Goal: Task Accomplishment & Management: Complete application form

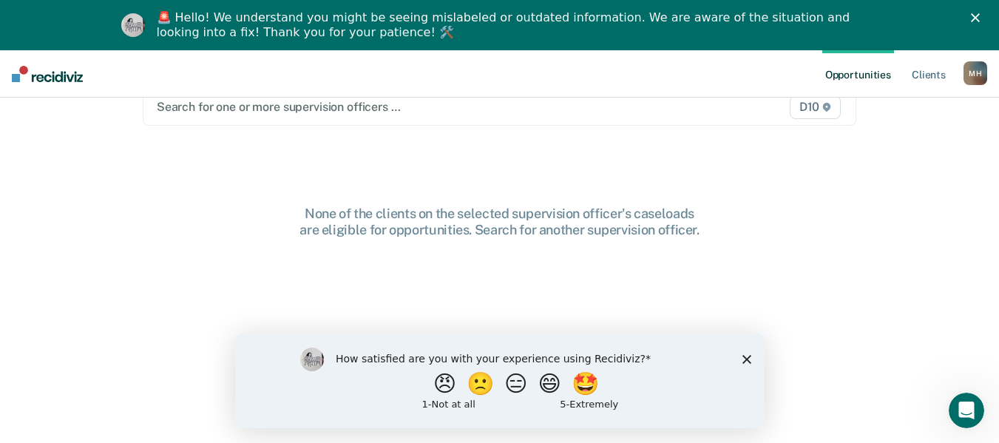
scroll to position [42, 0]
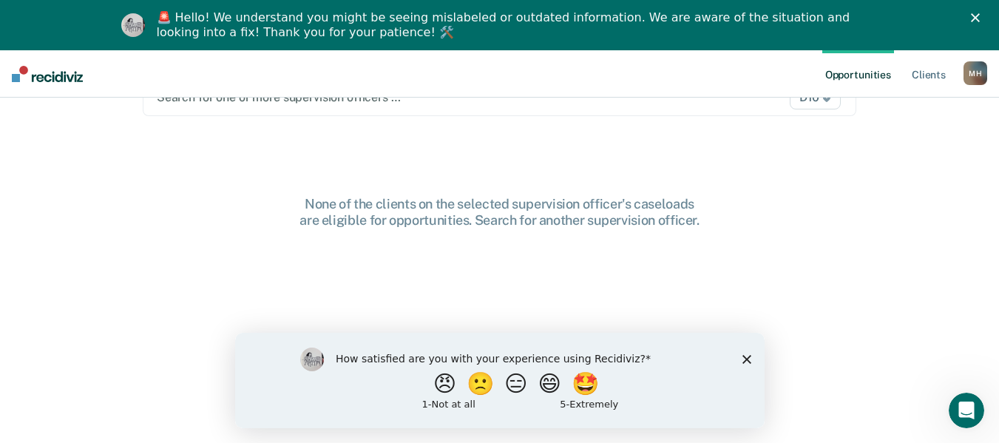
click at [743, 358] on icon "Close survey" at bounding box center [746, 358] width 9 height 9
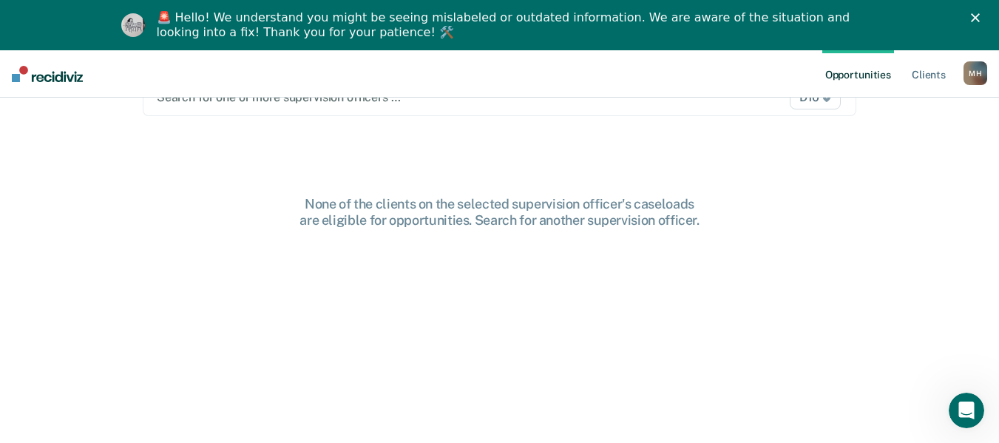
scroll to position [0, 0]
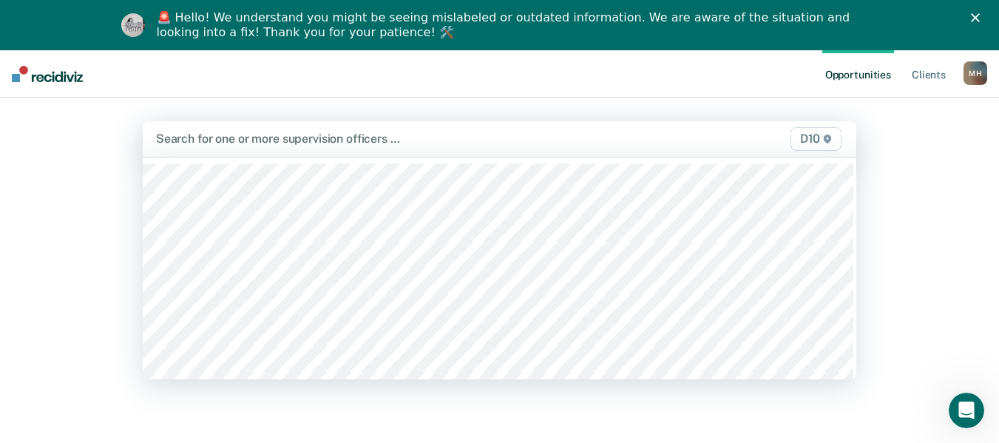
click at [495, 141] on div at bounding box center [396, 138] width 480 height 17
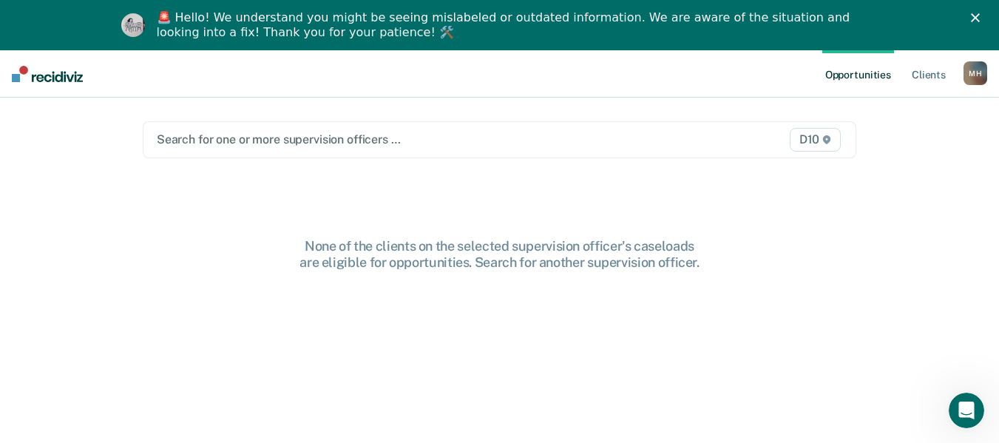
click at [459, 141] on div at bounding box center [396, 139] width 479 height 17
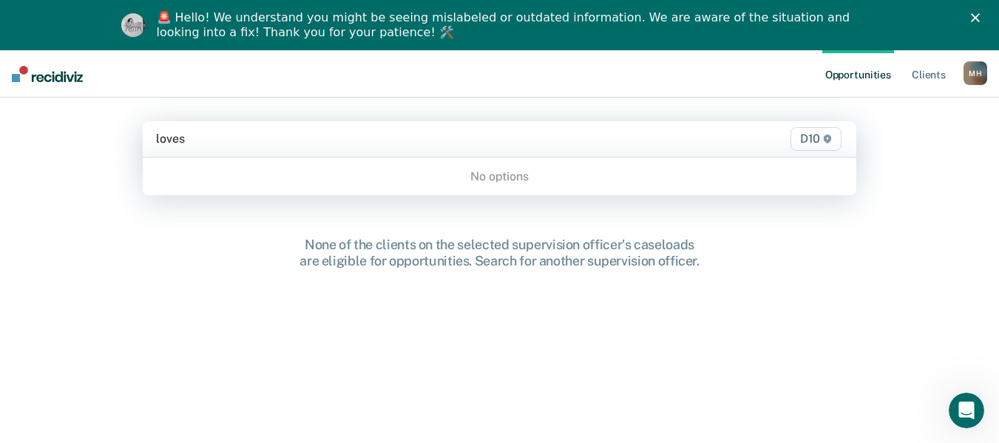
type input "love"
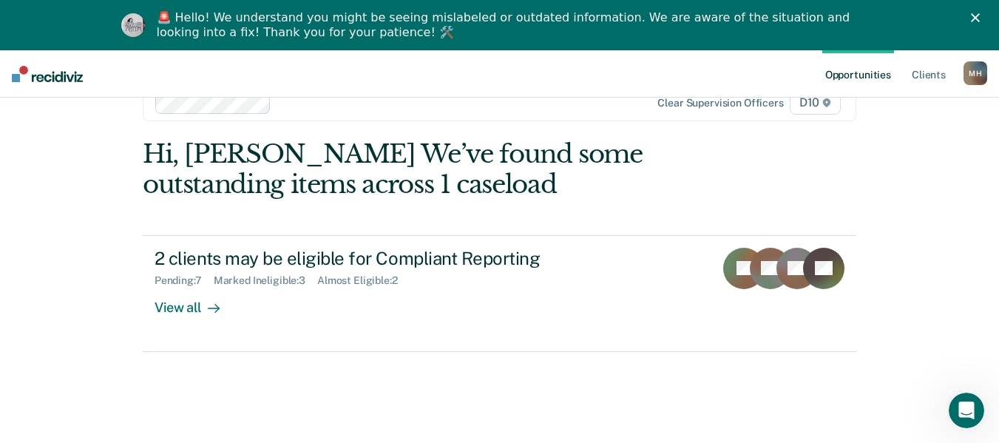
scroll to position [48, 0]
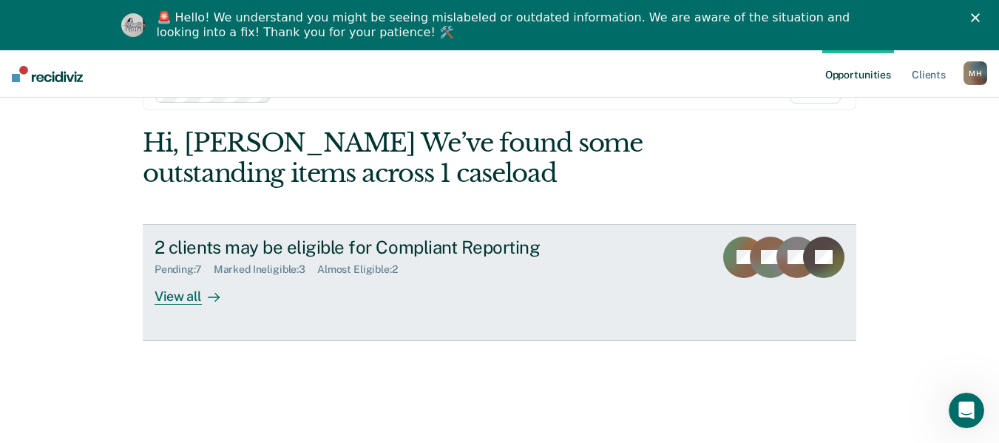
click at [266, 284] on div "2 clients may be eligible for Compliant Reporting Pending : 7 Marked Ineligible…" at bounding box center [432, 271] width 555 height 68
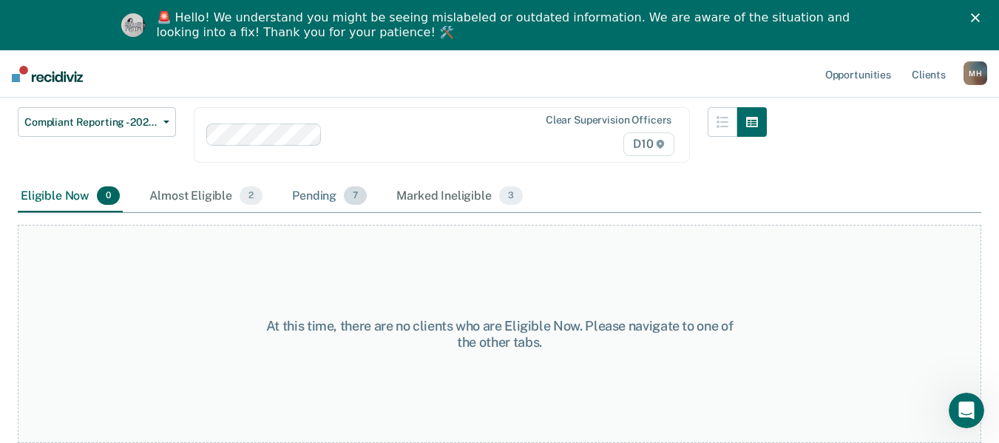
scroll to position [126, 0]
click at [223, 200] on div "Almost Eligible 2" at bounding box center [205, 197] width 119 height 33
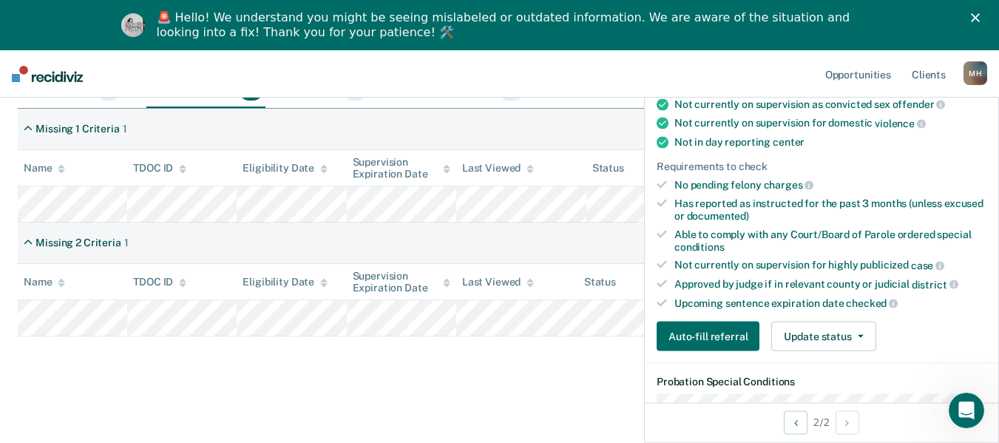
scroll to position [264, 0]
click at [726, 344] on button "Auto-fill referral" at bounding box center [708, 336] width 103 height 30
